Goal: Task Accomplishment & Management: Complete application form

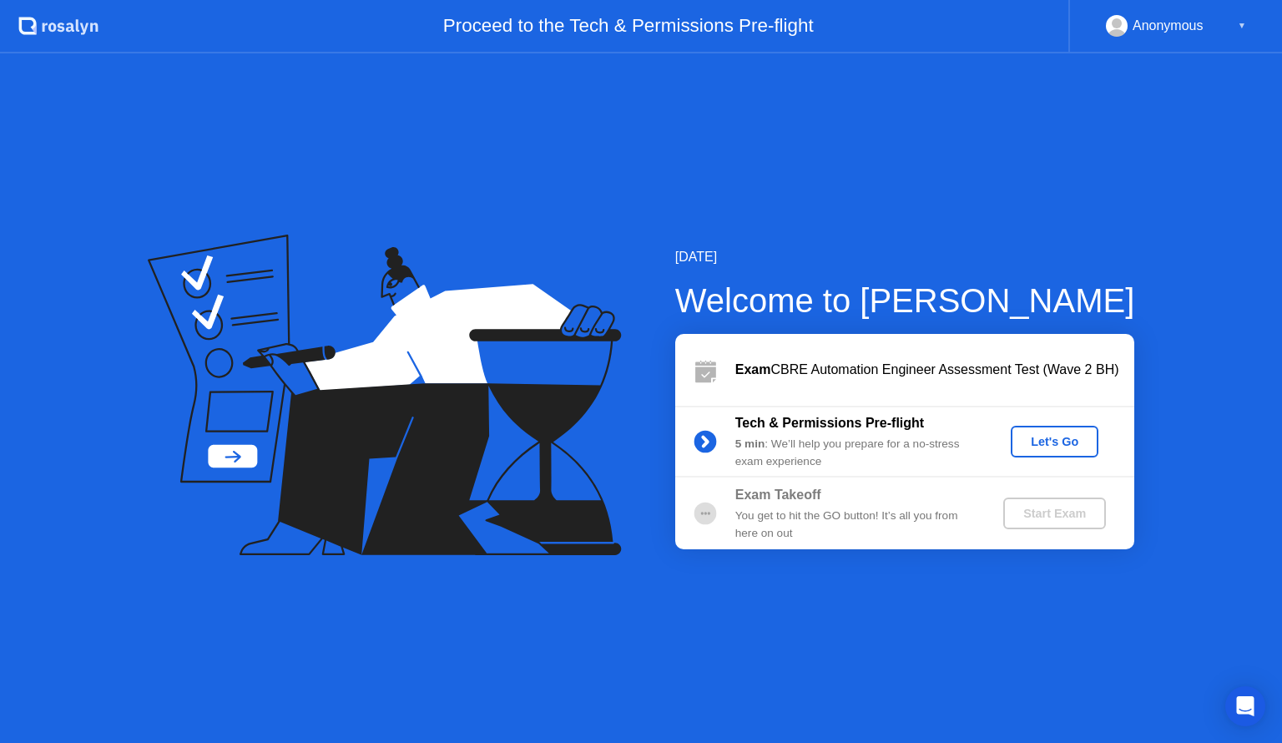
click at [1055, 441] on div "Let's Go" at bounding box center [1054, 441] width 74 height 13
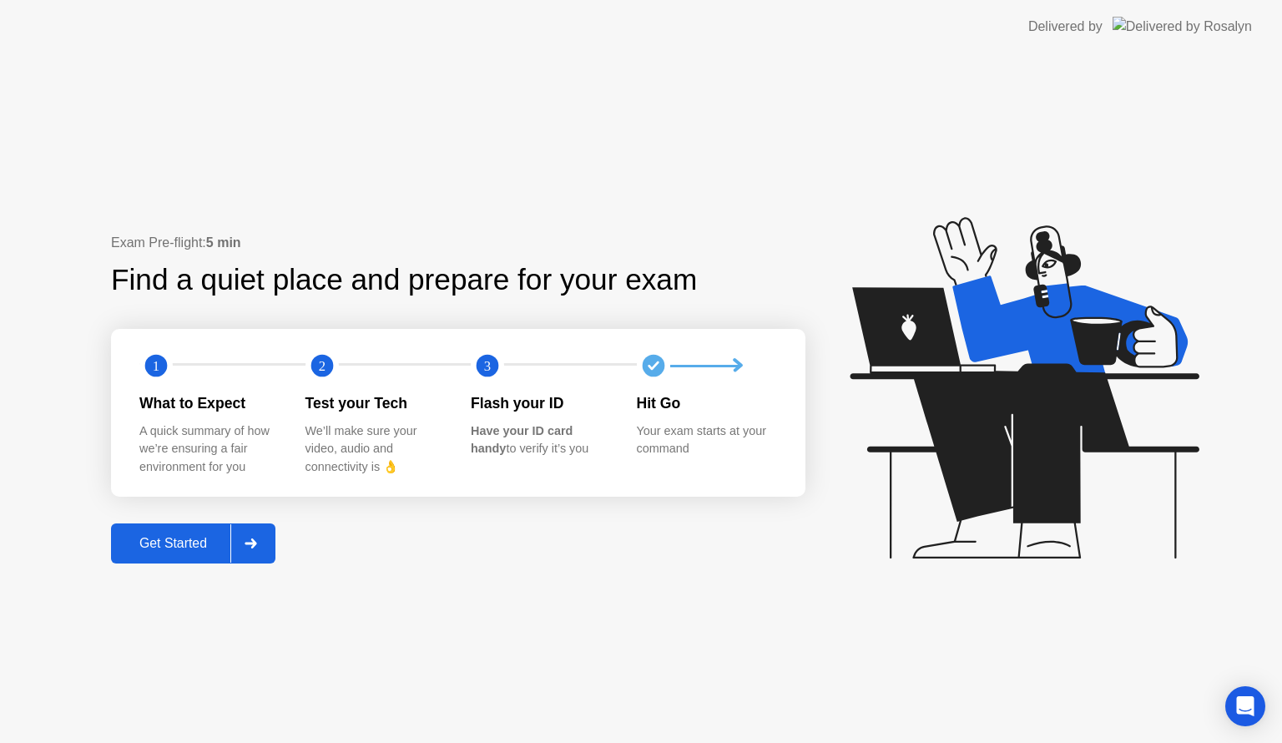
click at [180, 541] on div "Get Started" at bounding box center [173, 543] width 114 height 15
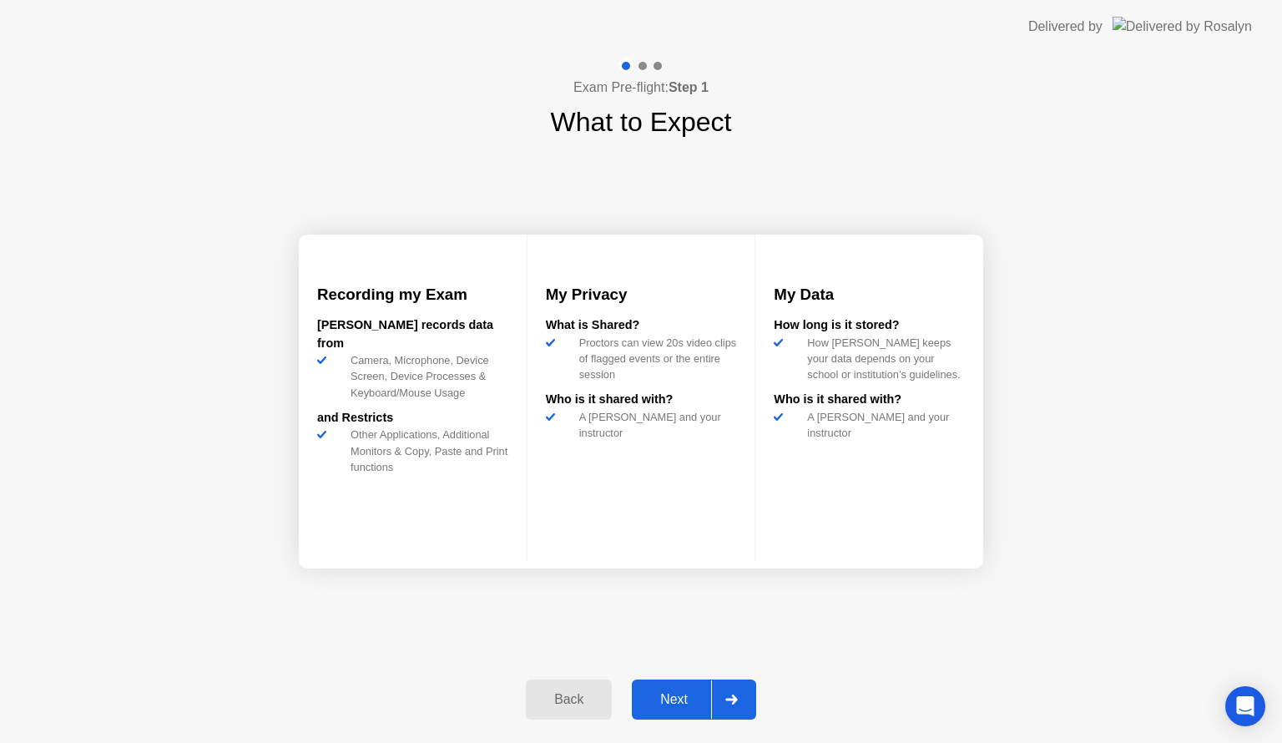
click at [668, 699] on div "Next" at bounding box center [674, 699] width 74 height 15
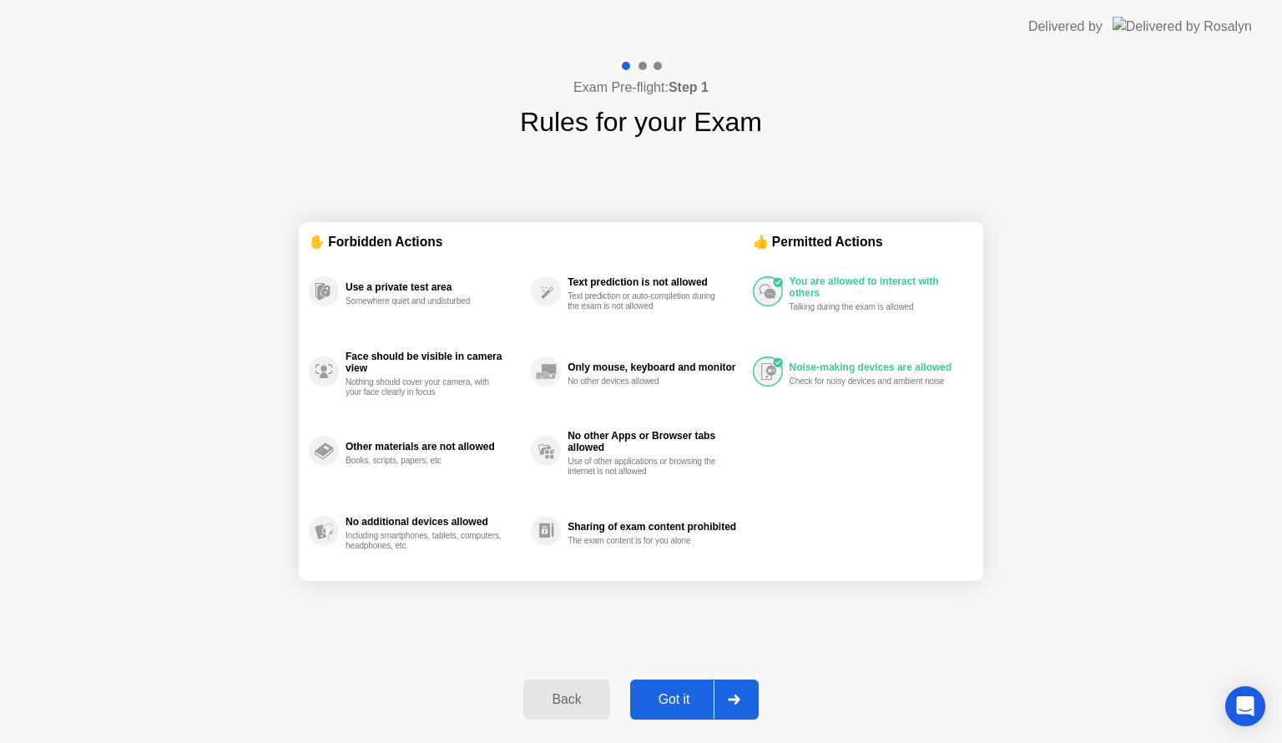
click at [675, 698] on div "Got it" at bounding box center [674, 699] width 78 height 15
select select "**********"
select select "*******"
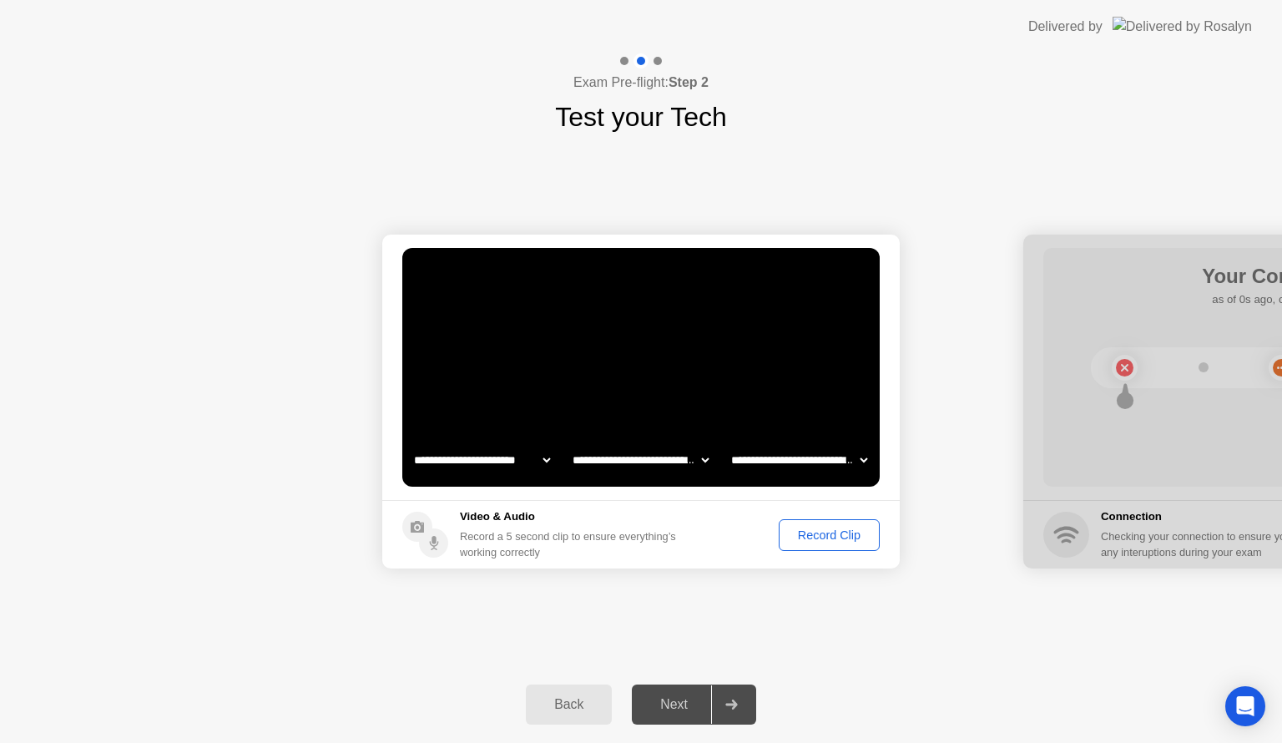
click at [831, 537] on div "Record Clip" at bounding box center [828, 534] width 89 height 13
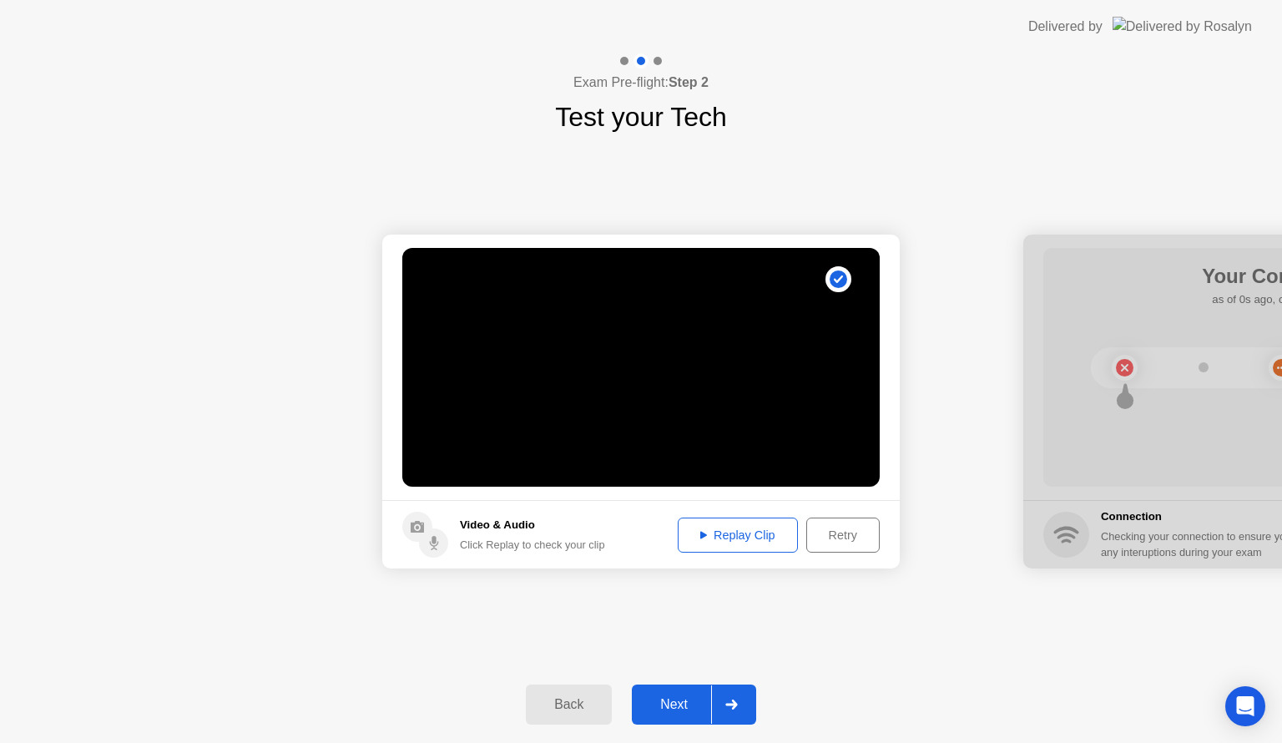
click at [750, 539] on div "Replay Clip" at bounding box center [737, 534] width 108 height 13
click at [835, 535] on div "Retry" at bounding box center [843, 534] width 62 height 13
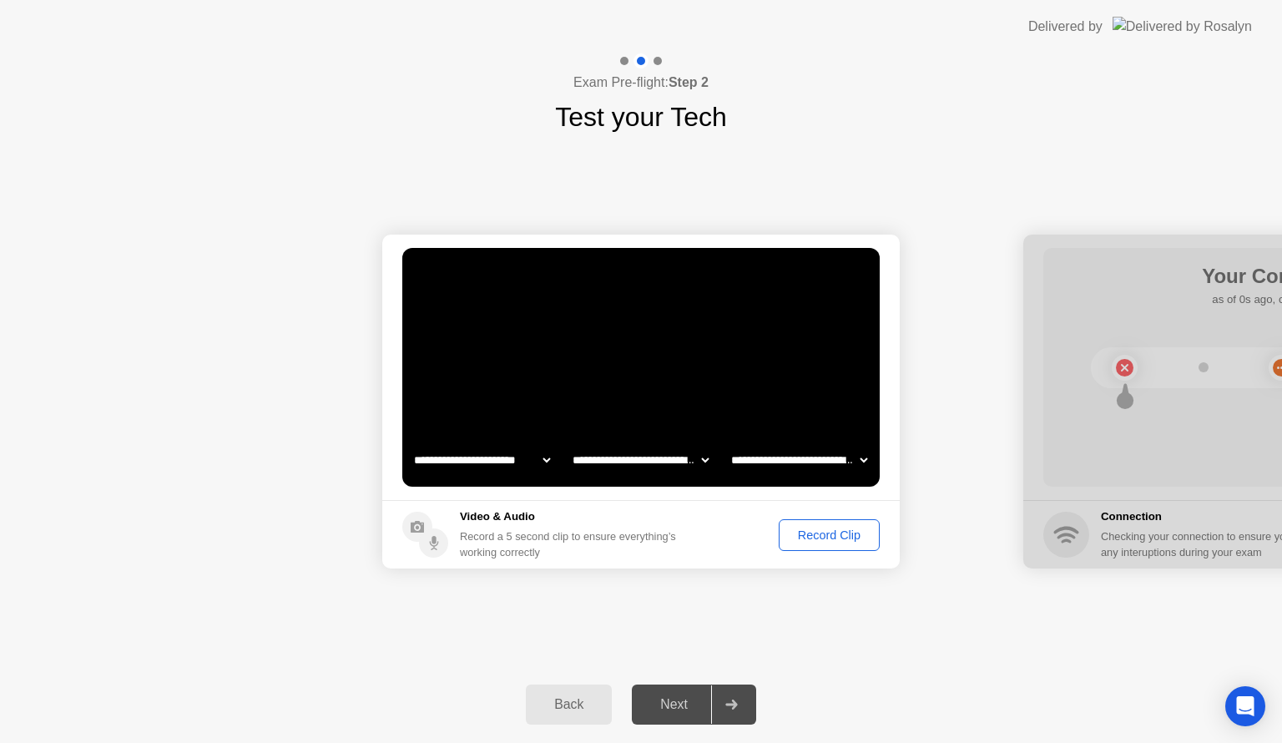
click at [835, 534] on div "Record Clip" at bounding box center [828, 534] width 89 height 13
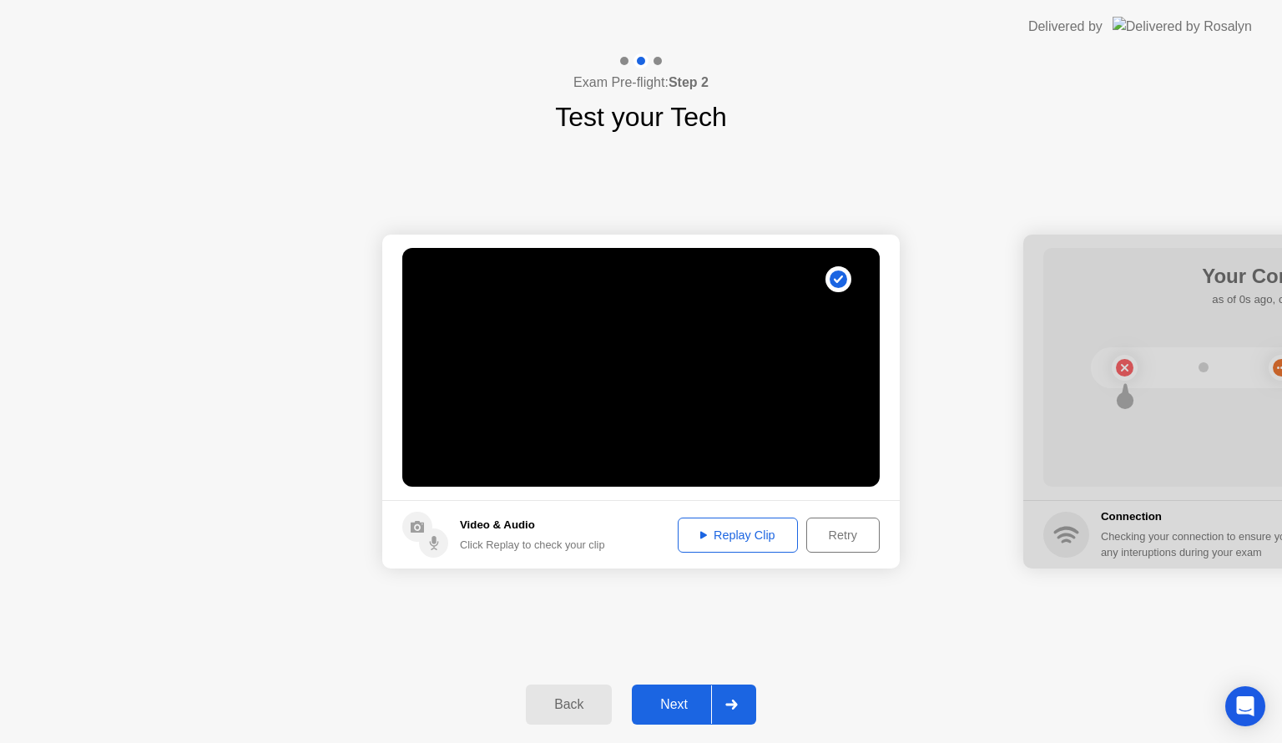
click at [751, 537] on div "Replay Clip" at bounding box center [737, 534] width 108 height 13
click at [833, 534] on div "Retry" at bounding box center [843, 534] width 62 height 13
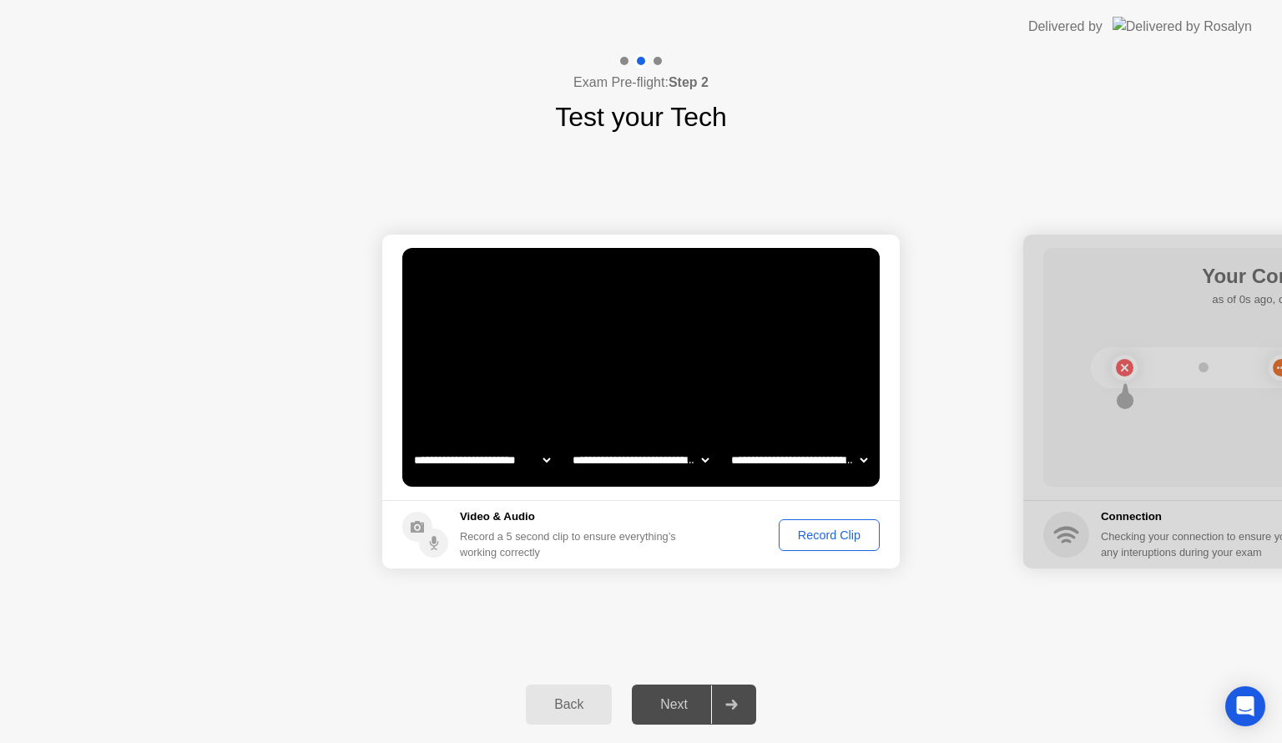
click at [831, 535] on div "Record Clip" at bounding box center [828, 534] width 89 height 13
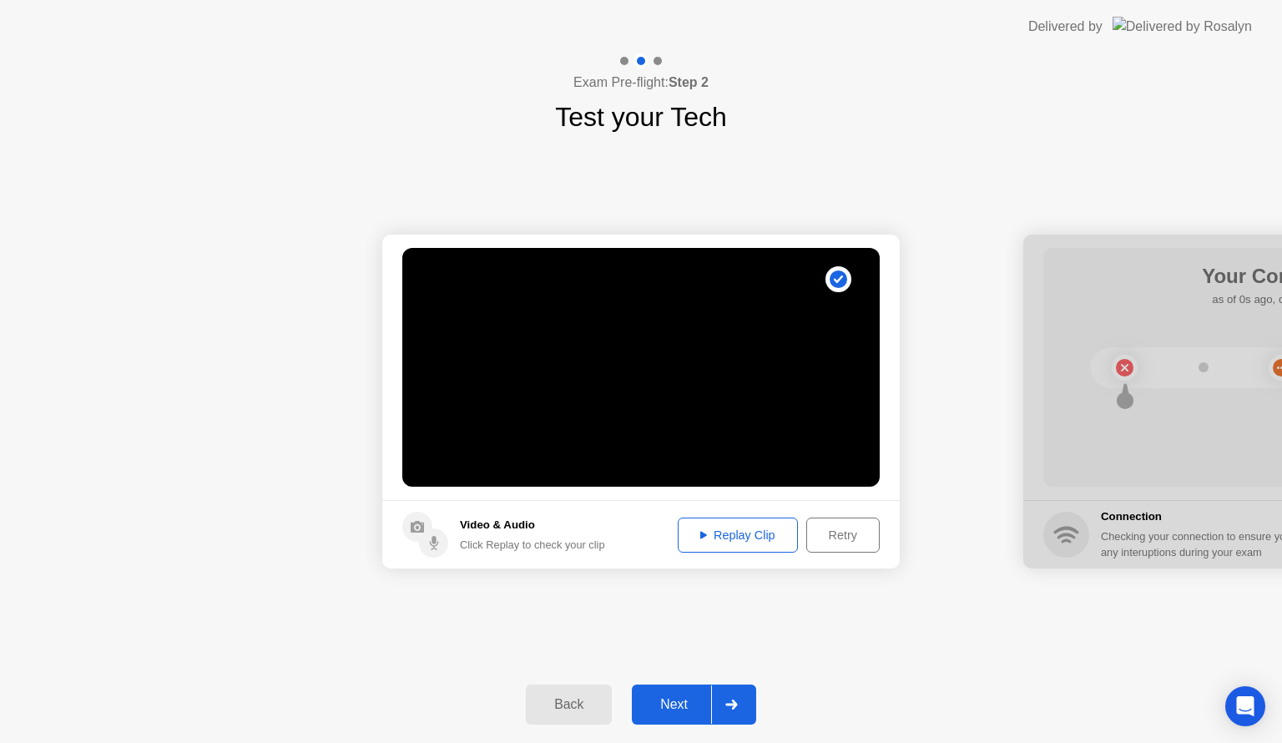
click at [759, 533] on div "Replay Clip" at bounding box center [737, 534] width 108 height 13
click at [824, 535] on div "Retry" at bounding box center [843, 534] width 62 height 13
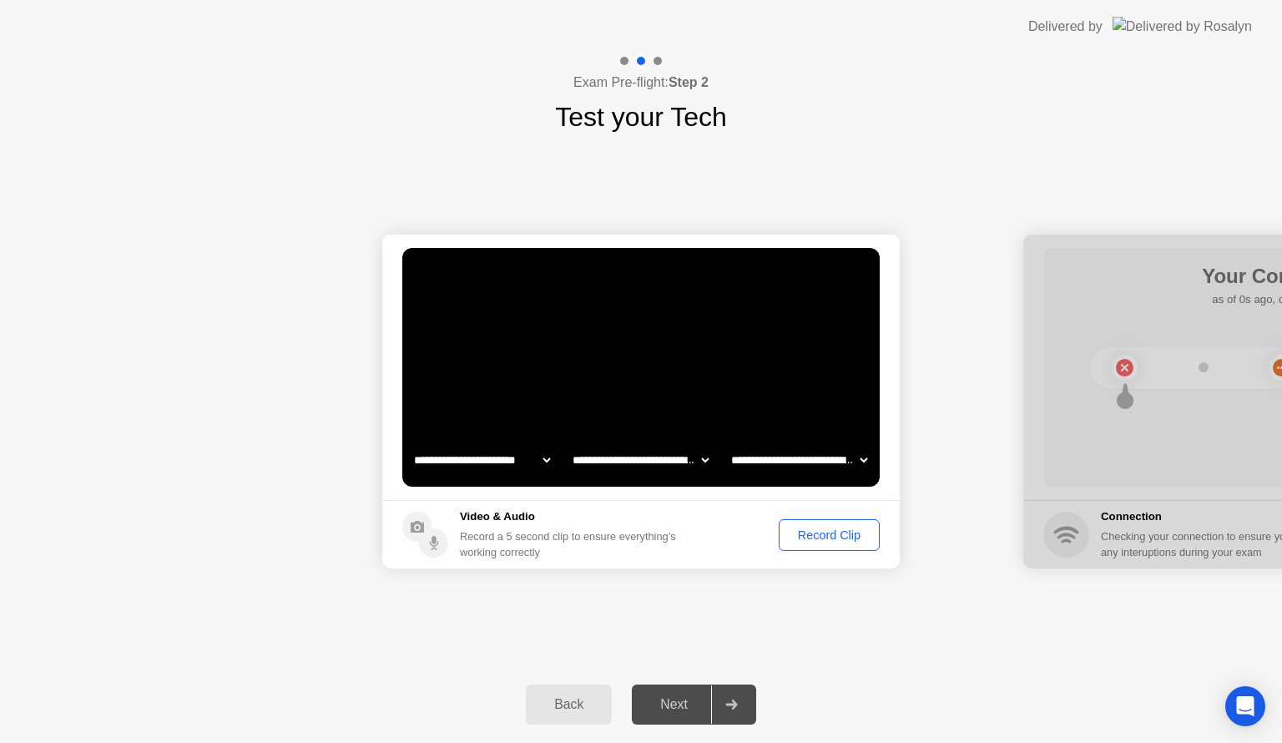
click at [826, 534] on div "Record Clip" at bounding box center [828, 534] width 89 height 13
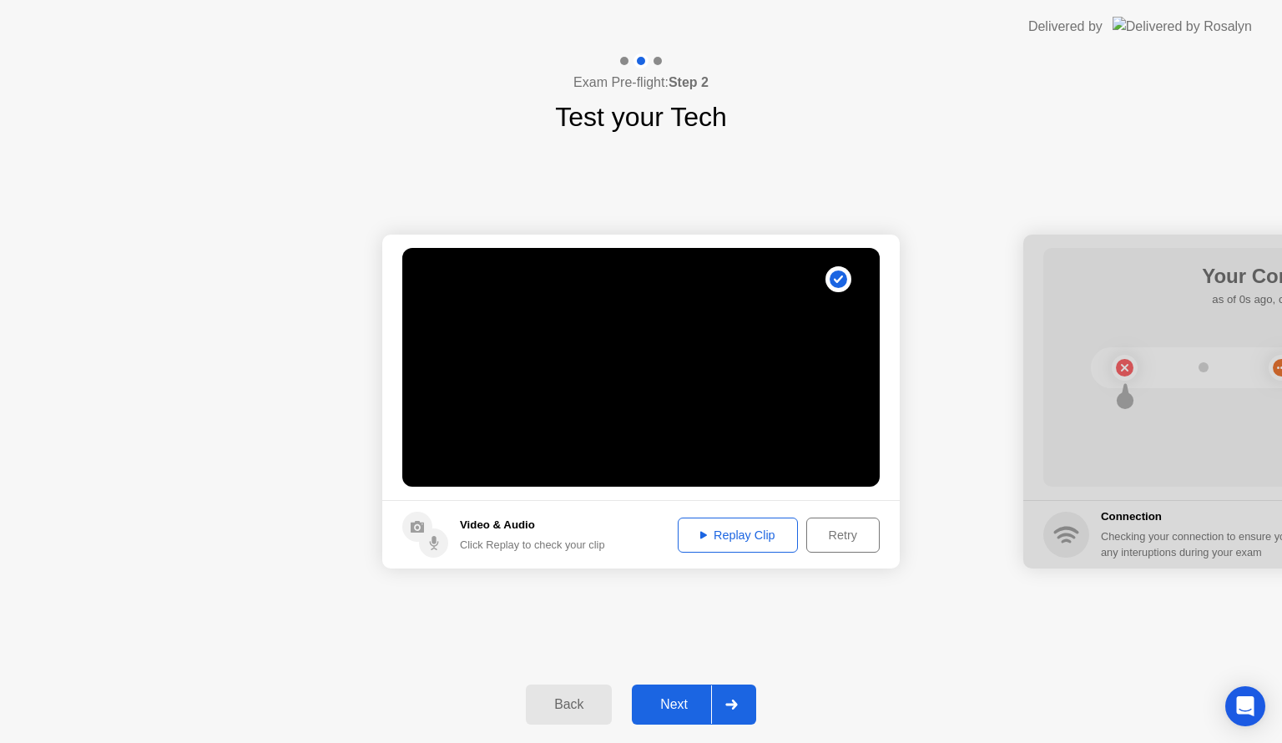
click at [749, 537] on div "Replay Clip" at bounding box center [737, 534] width 108 height 13
click at [686, 701] on div "Next" at bounding box center [674, 704] width 74 height 15
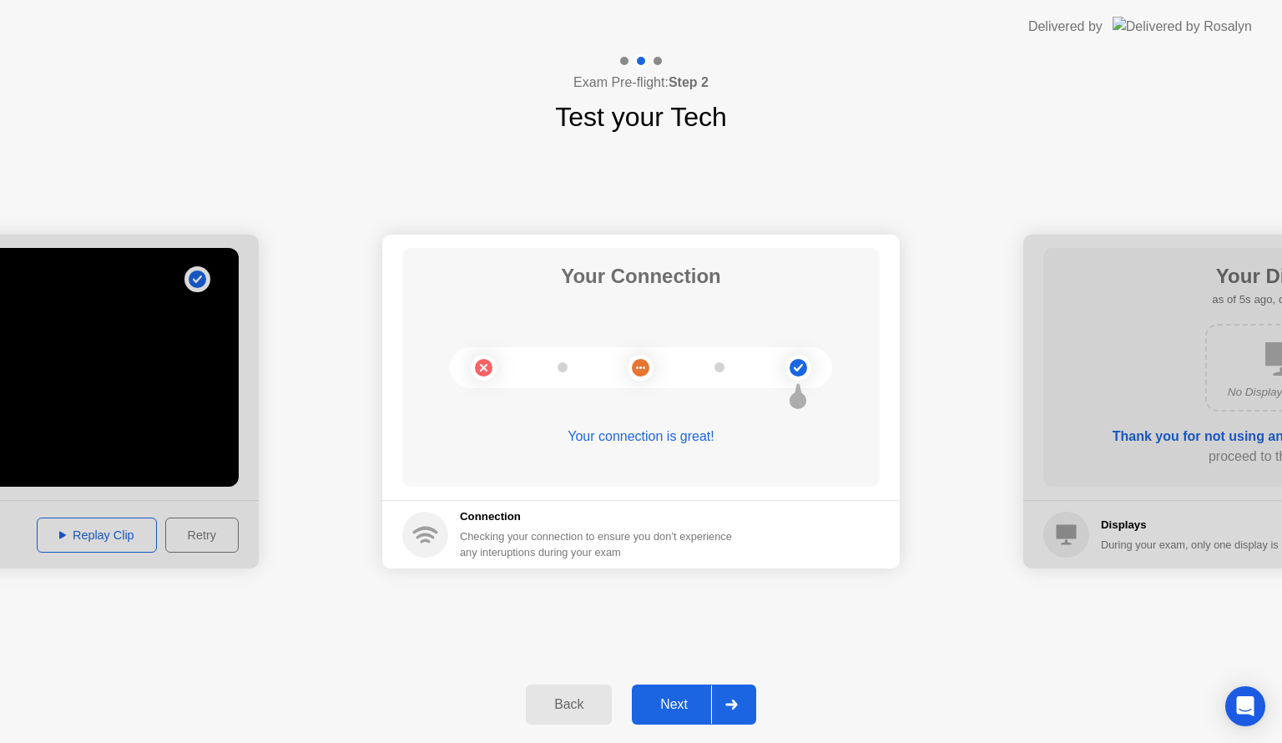
click at [669, 697] on div "Next" at bounding box center [674, 704] width 74 height 15
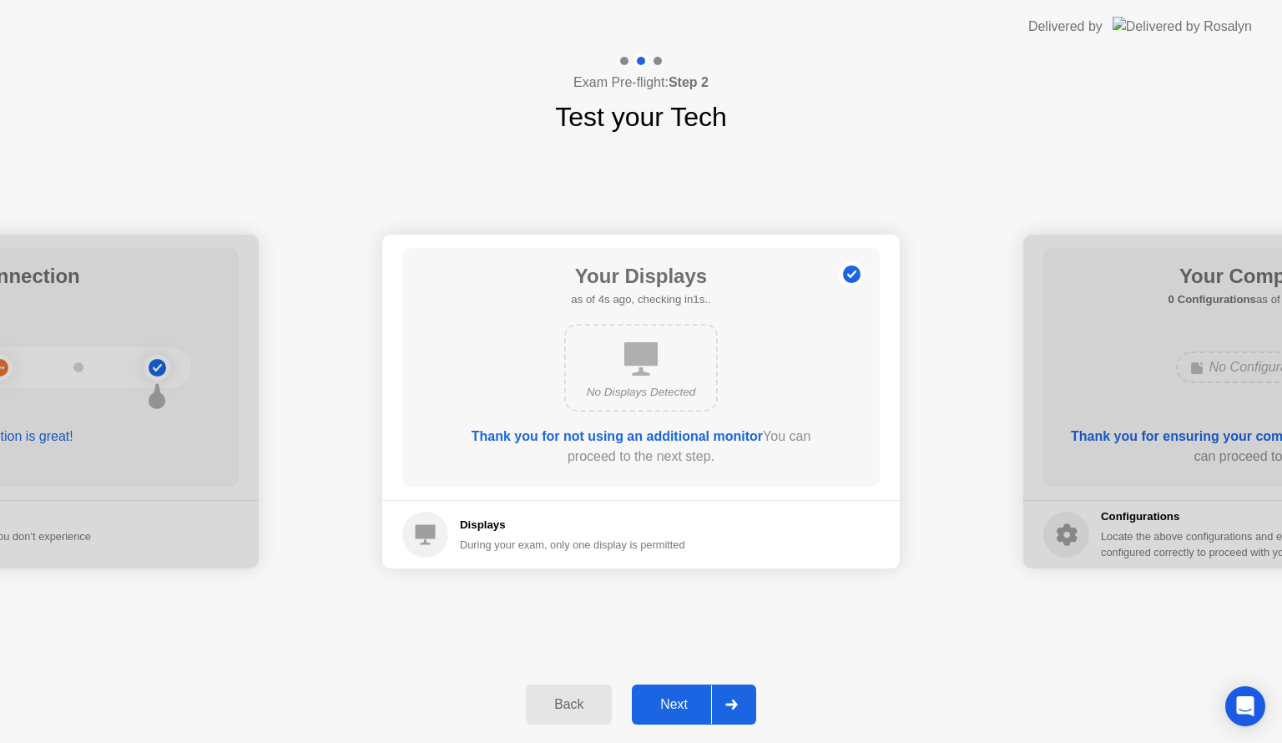
click at [673, 707] on div "Next" at bounding box center [674, 704] width 74 height 15
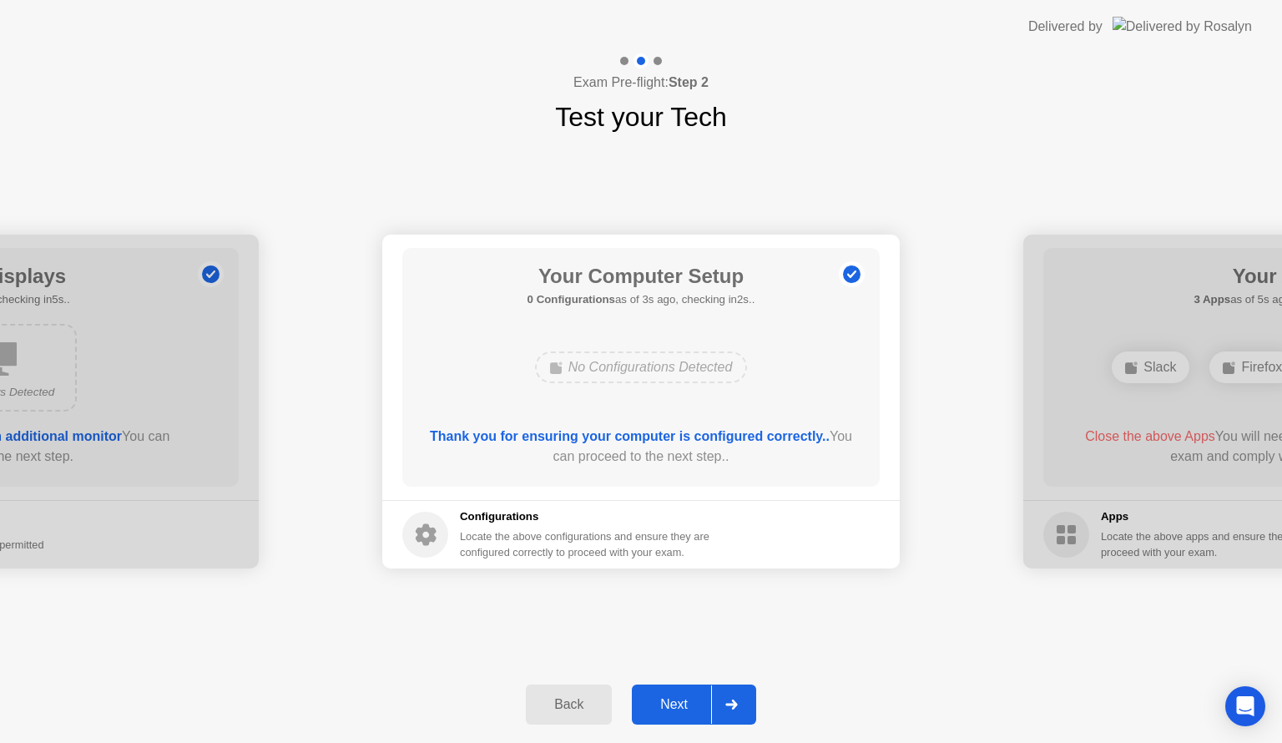
click at [673, 706] on div "Next" at bounding box center [674, 704] width 74 height 15
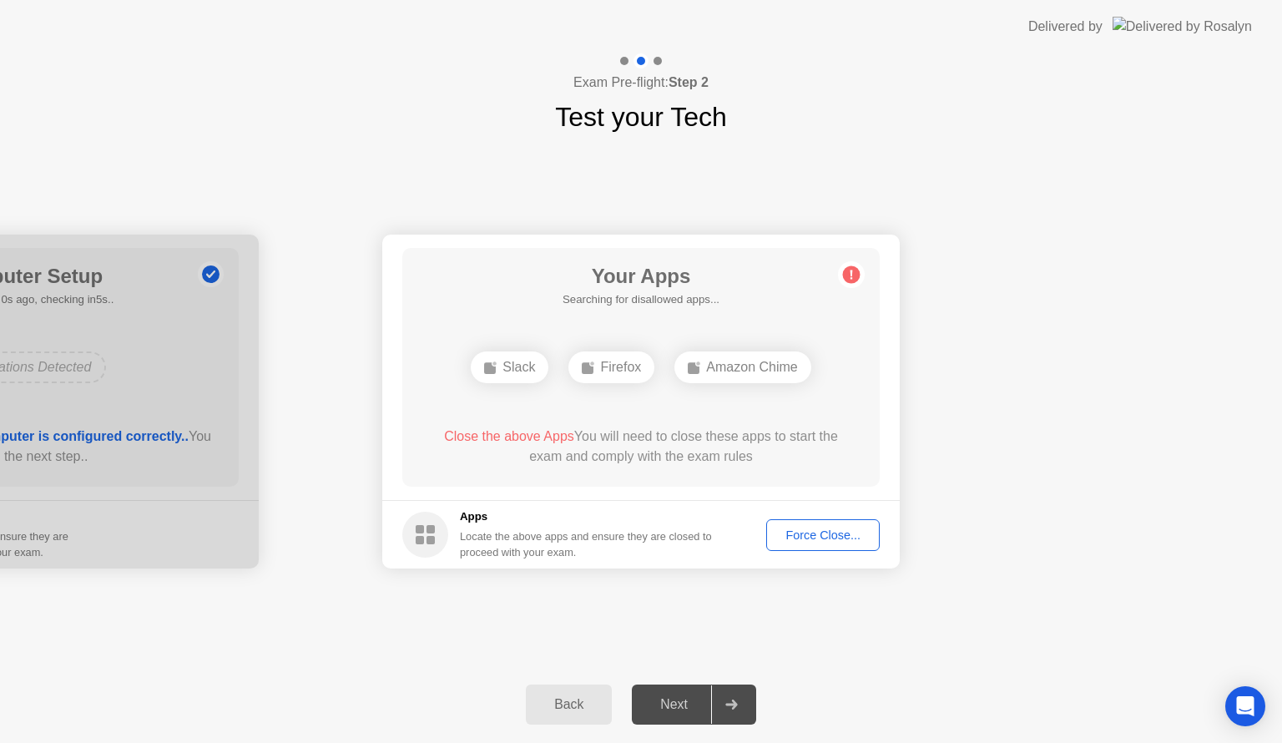
click at [512, 366] on div "Slack" at bounding box center [510, 367] width 78 height 32
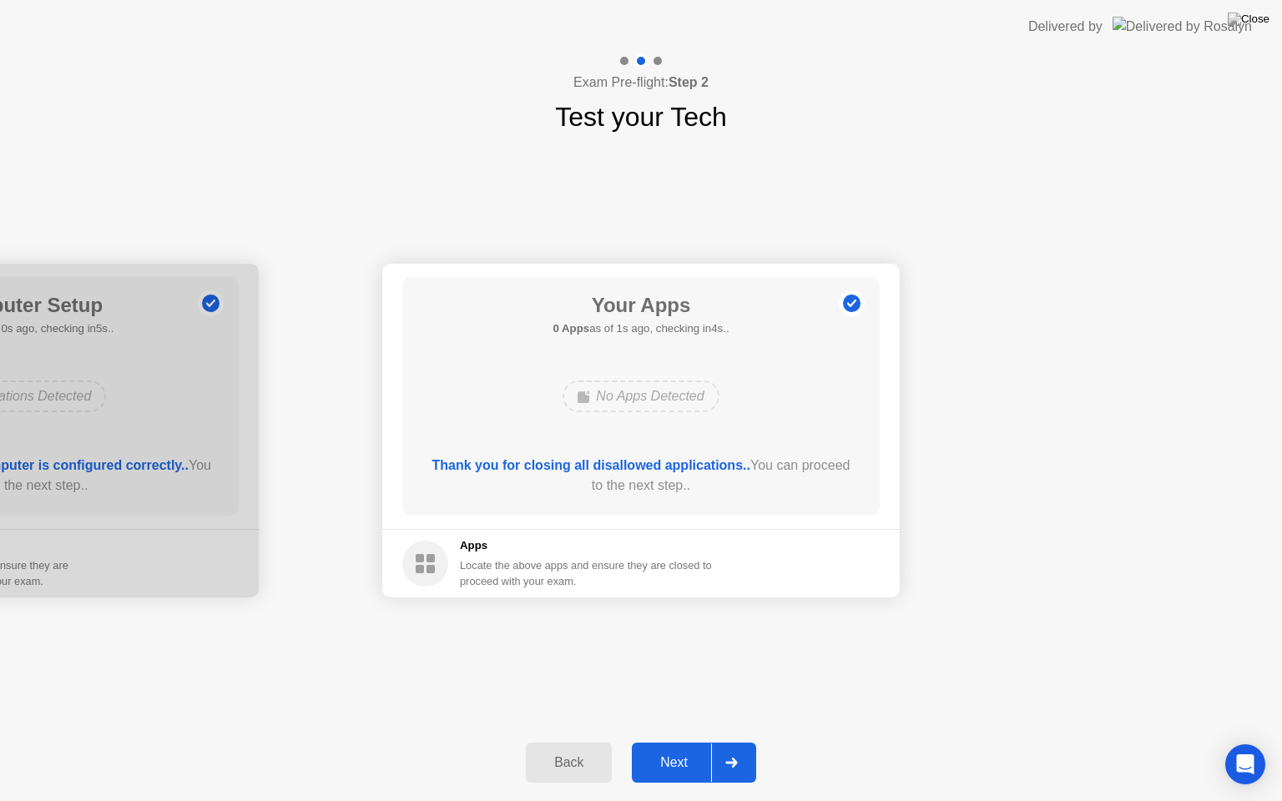
click at [679, 742] on div "Next" at bounding box center [674, 762] width 74 height 15
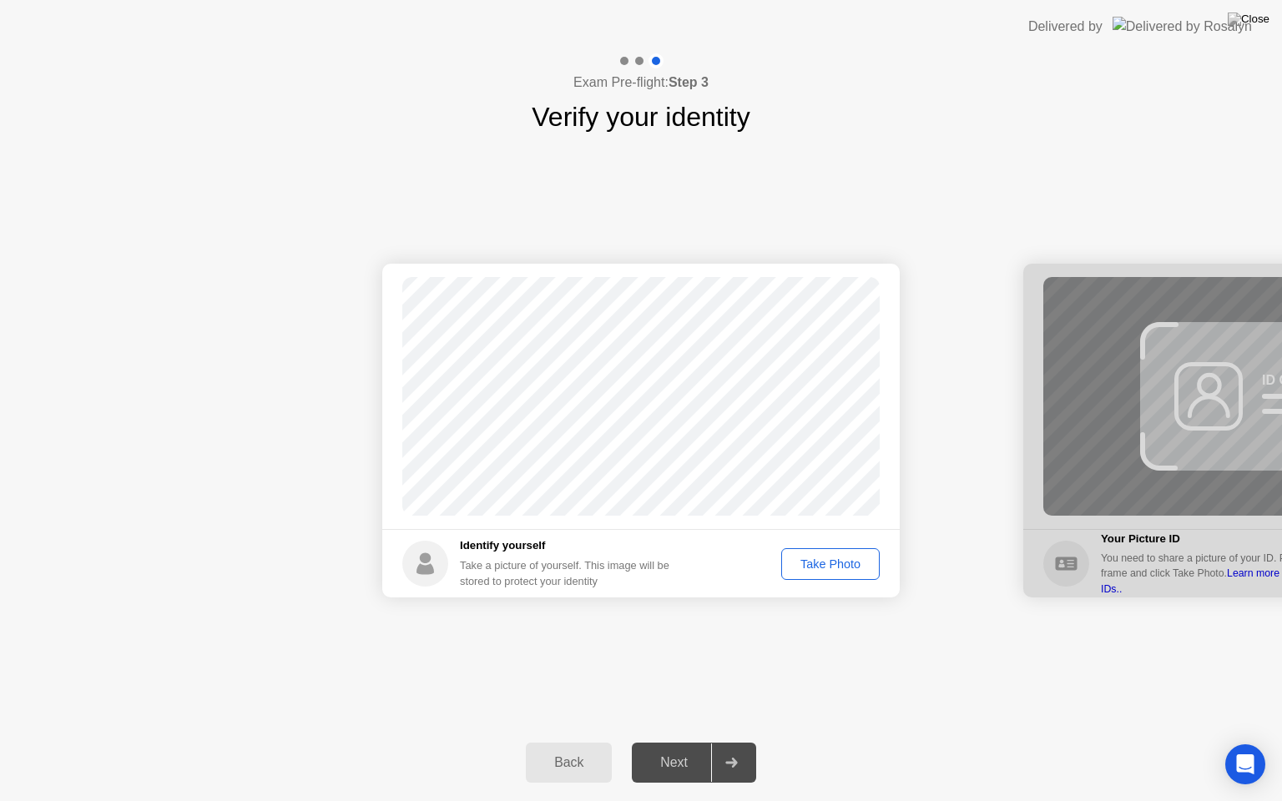
click at [824, 566] on div "Take Photo" at bounding box center [830, 563] width 87 height 13
click at [841, 562] on div "Retake" at bounding box center [841, 563] width 65 height 13
click at [840, 564] on div "Take Photo" at bounding box center [830, 563] width 87 height 13
click at [686, 742] on div "Next" at bounding box center [674, 762] width 74 height 15
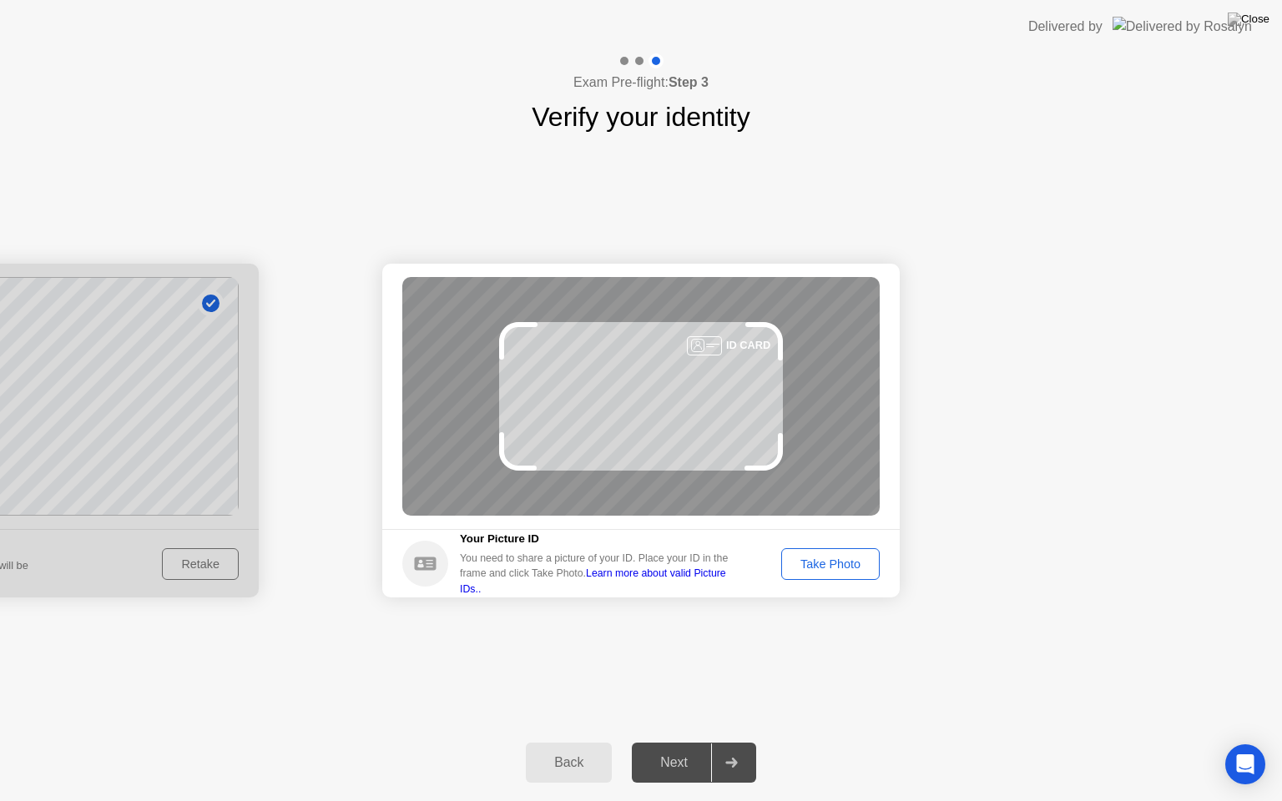
click at [734, 679] on div "Success Photo is correctly taken Identify yourself Take a picture of yourself. …" at bounding box center [641, 430] width 1282 height 587
click at [825, 560] on div "Take Photo" at bounding box center [830, 563] width 87 height 13
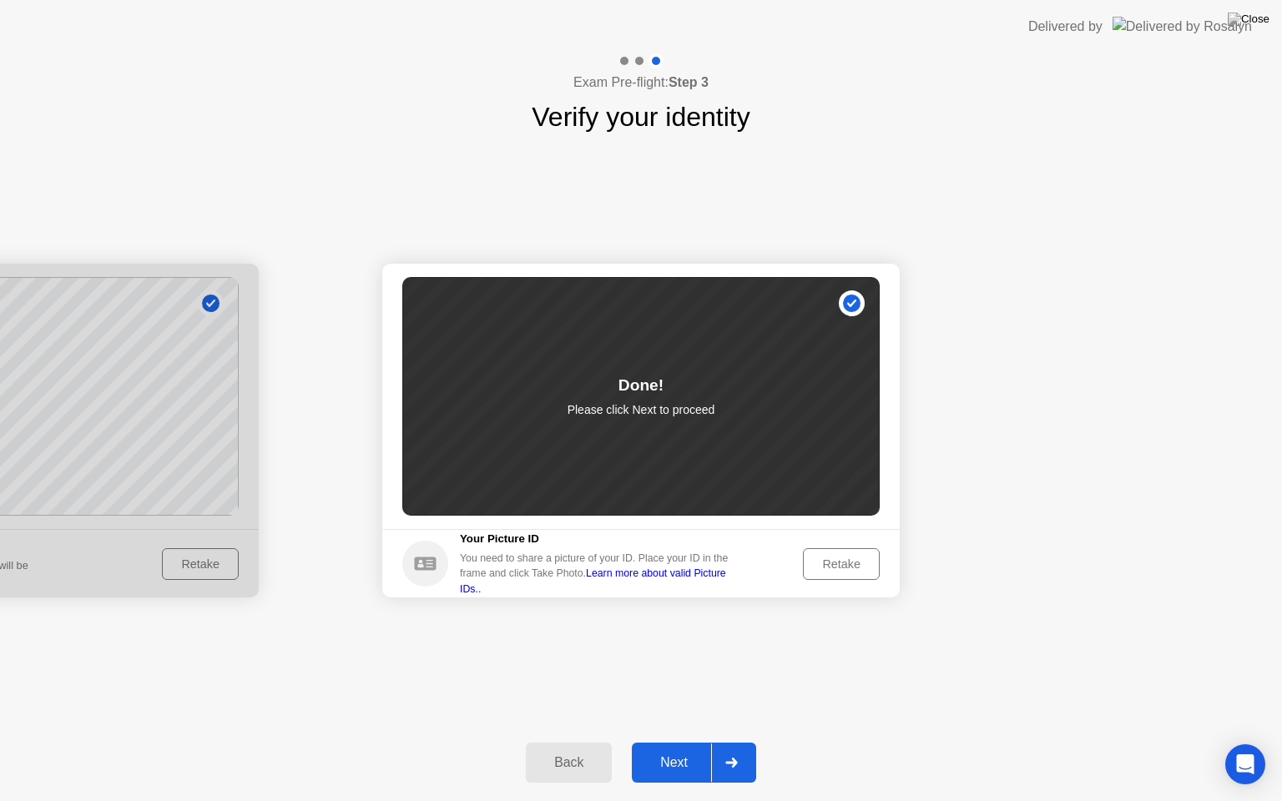
click at [674, 742] on button "Next" at bounding box center [694, 763] width 124 height 40
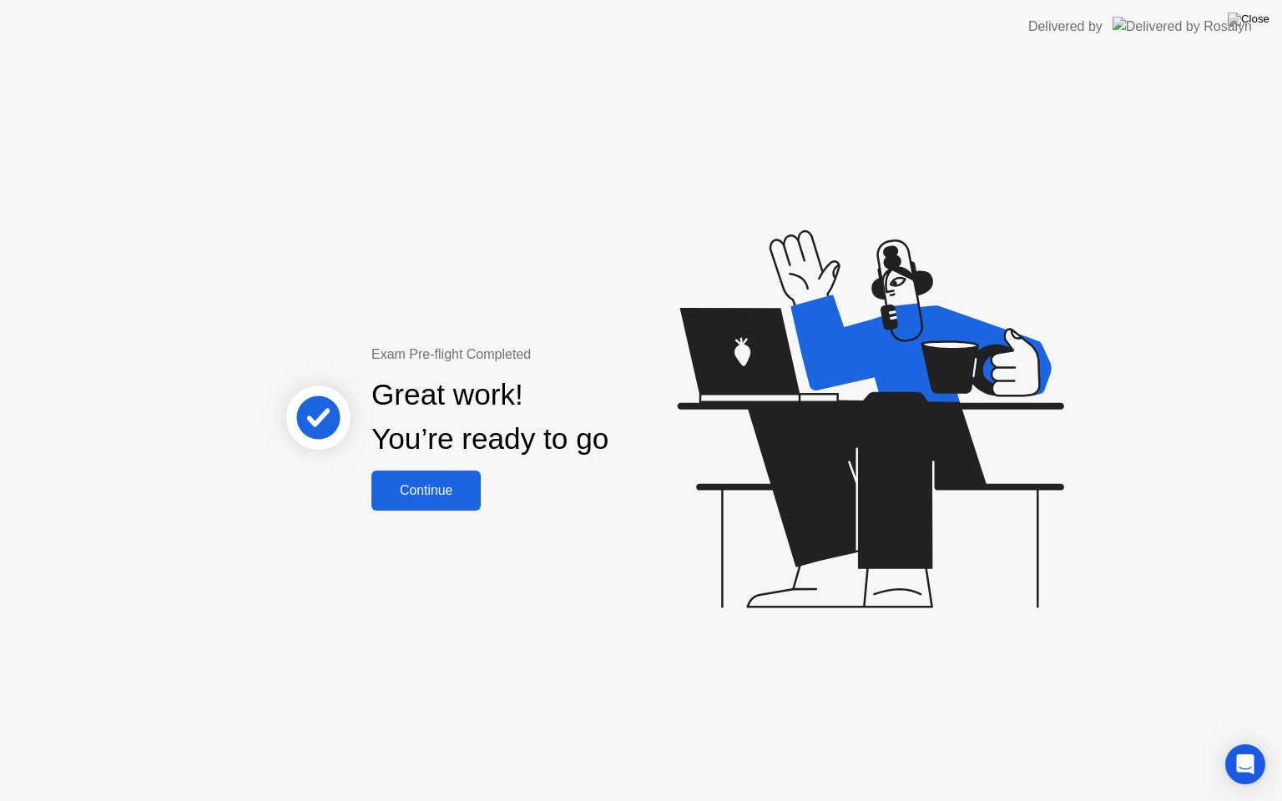
click at [431, 502] on button "Continue" at bounding box center [425, 491] width 109 height 40
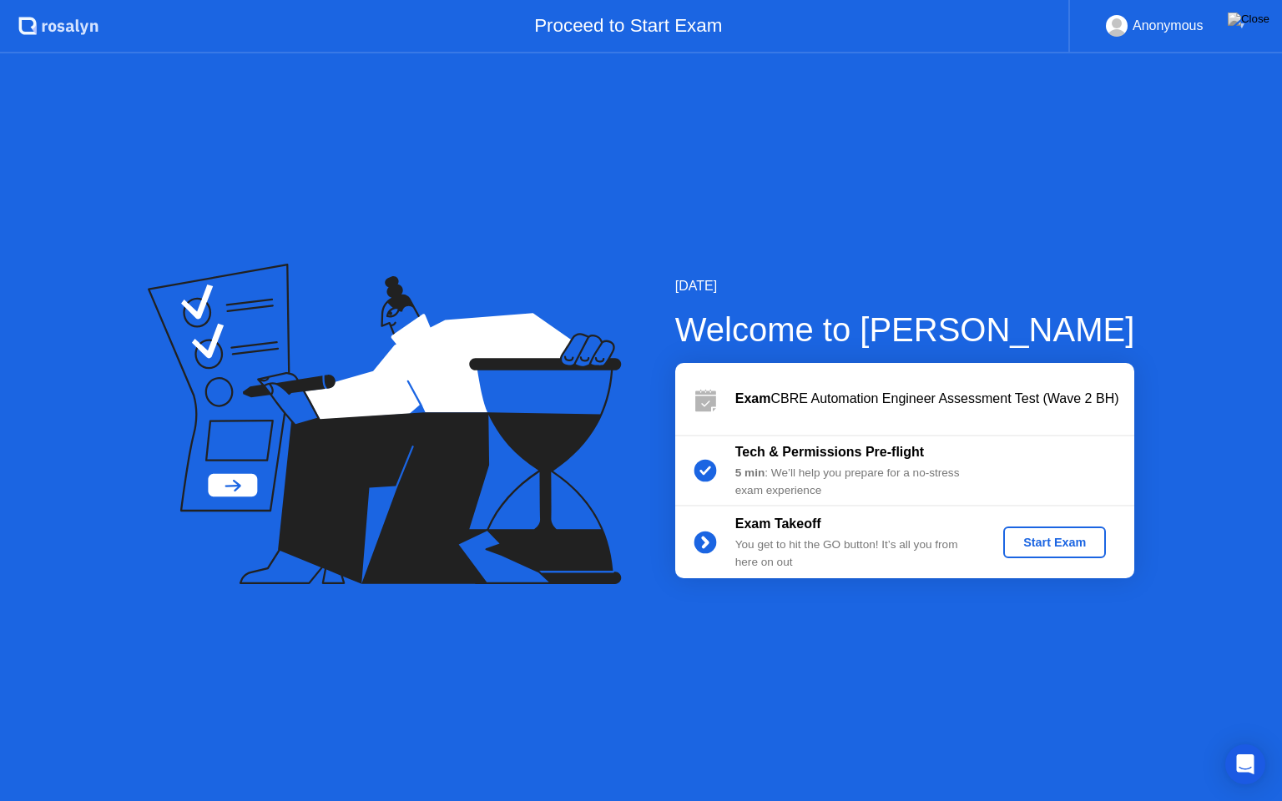
click at [1070, 544] on div "Start Exam" at bounding box center [1054, 542] width 89 height 13
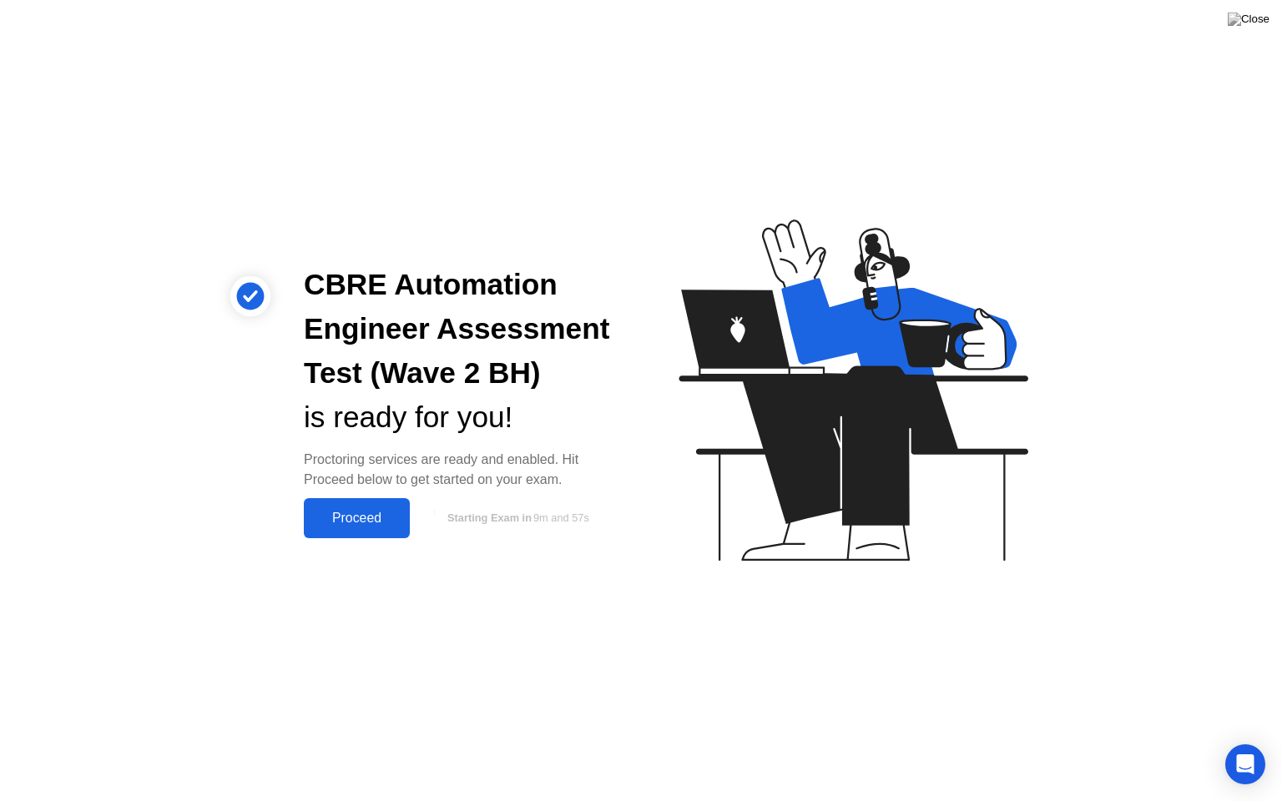
click at [379, 511] on div "Proceed" at bounding box center [357, 518] width 96 height 15
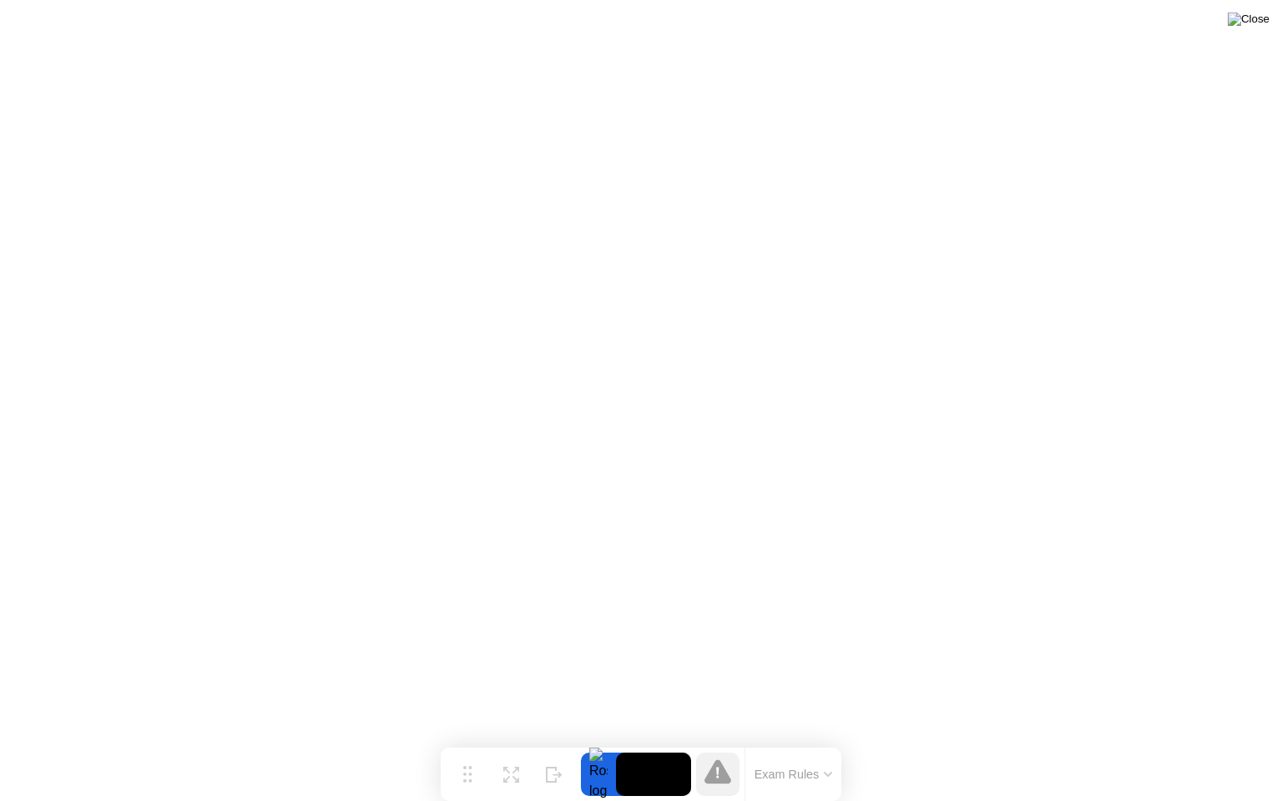
click at [1263, 22] on img at bounding box center [1249, 19] width 42 height 13
